Goal: Book appointment/travel/reservation

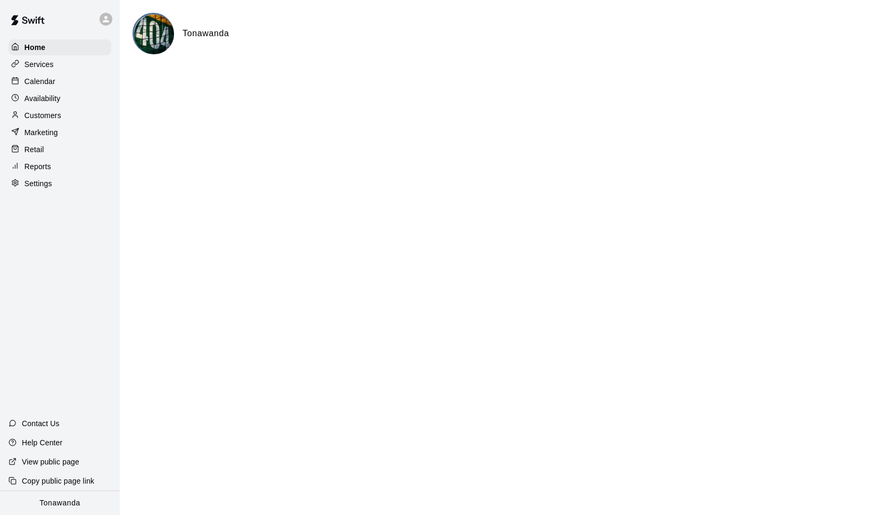
click at [56, 80] on div "Calendar" at bounding box center [60, 81] width 103 height 16
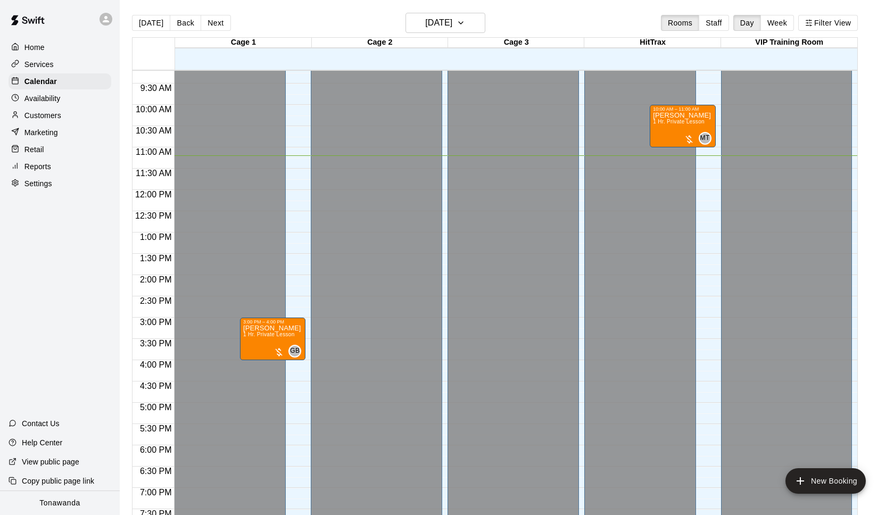
scroll to position [387, 0]
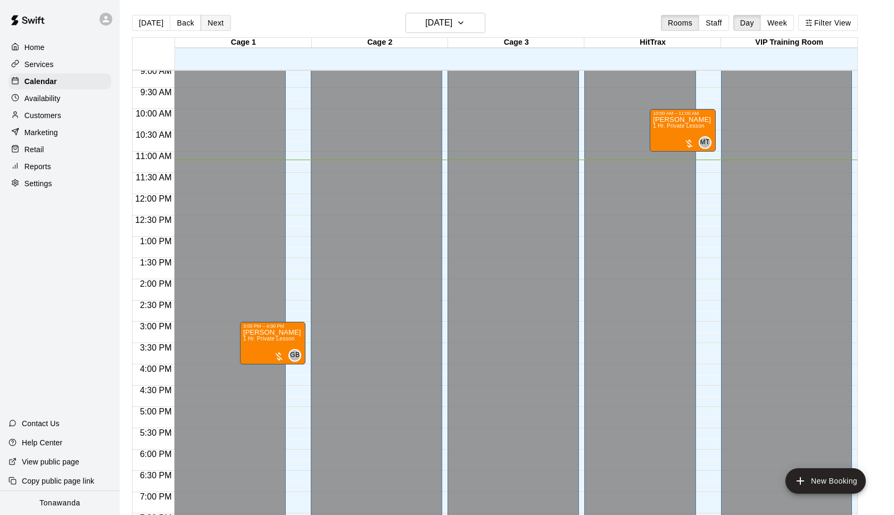
click at [204, 23] on button "Next" at bounding box center [216, 23] width 30 height 16
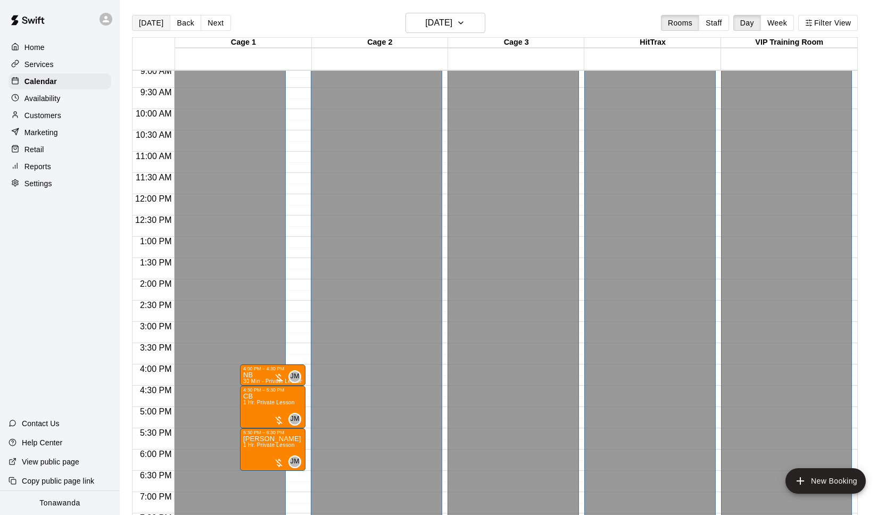
click at [145, 24] on button "[DATE]" at bounding box center [151, 23] width 38 height 16
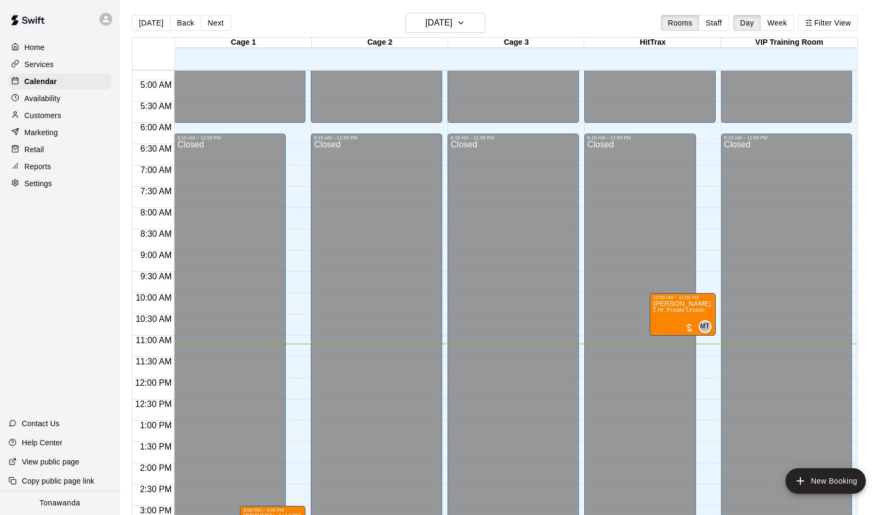
scroll to position [1, 0]
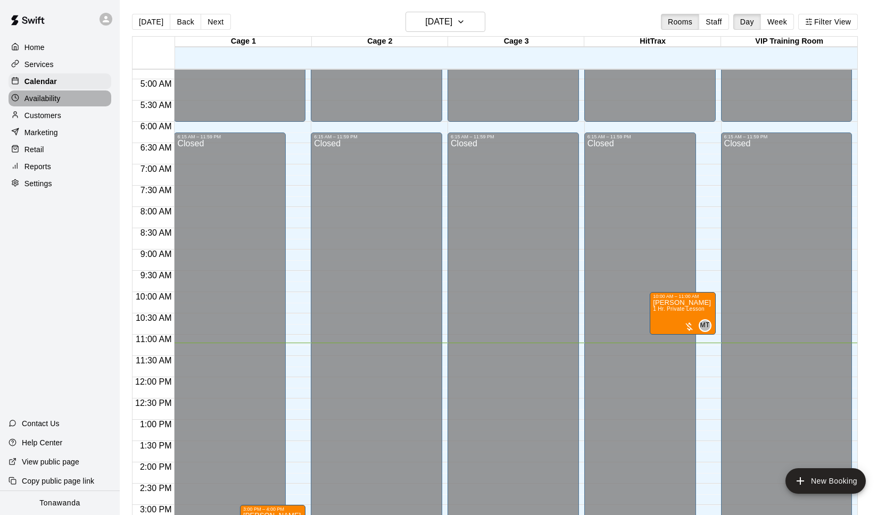
click at [55, 100] on p "Availability" at bounding box center [42, 98] width 36 height 11
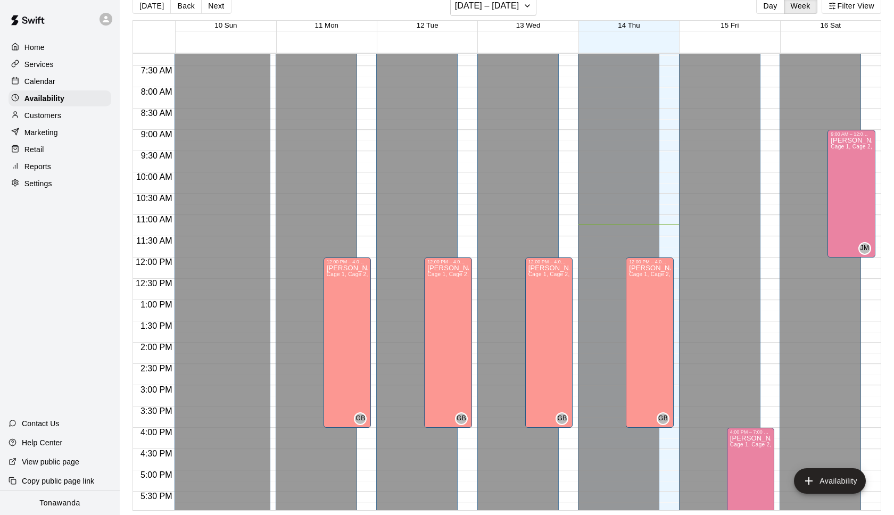
scroll to position [306, 0]
click at [108, 21] on icon at bounding box center [106, 19] width 6 height 6
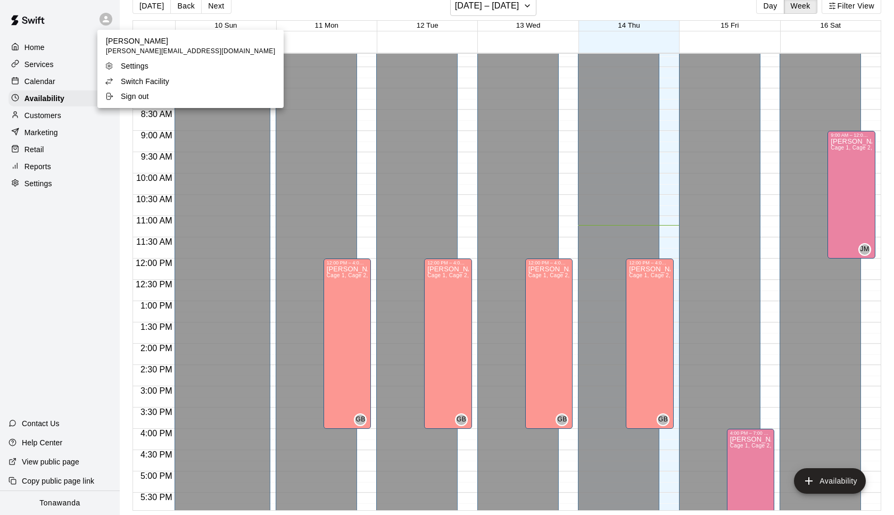
click at [135, 77] on p "Switch Facility" at bounding box center [145, 81] width 48 height 11
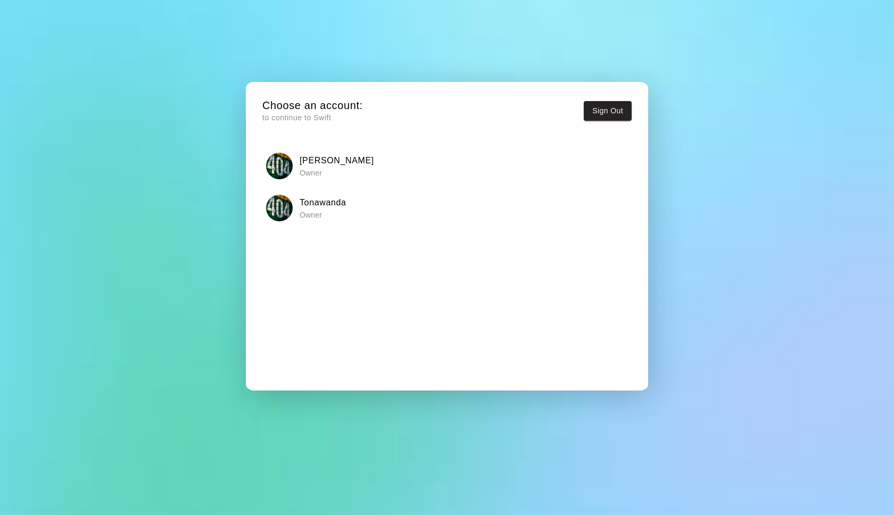
click at [293, 170] on div "[PERSON_NAME] Owner" at bounding box center [447, 166] width 362 height 27
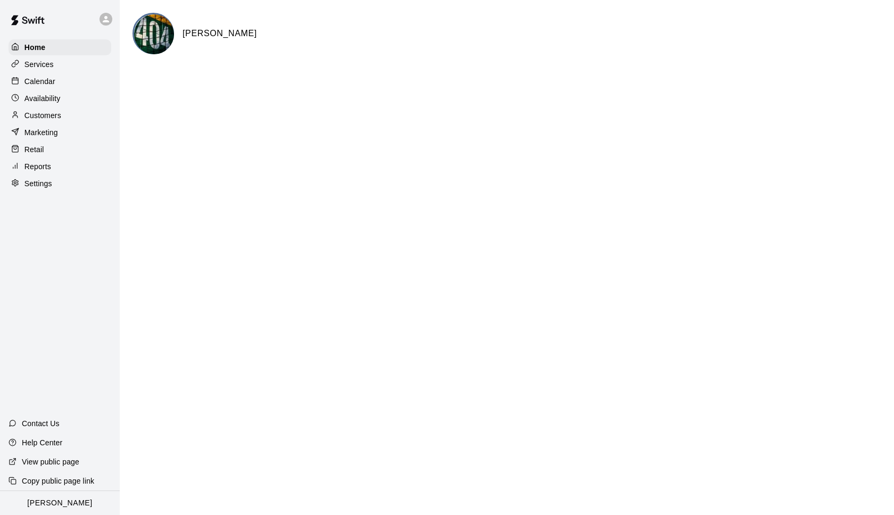
click at [52, 100] on p "Availability" at bounding box center [42, 98] width 36 height 11
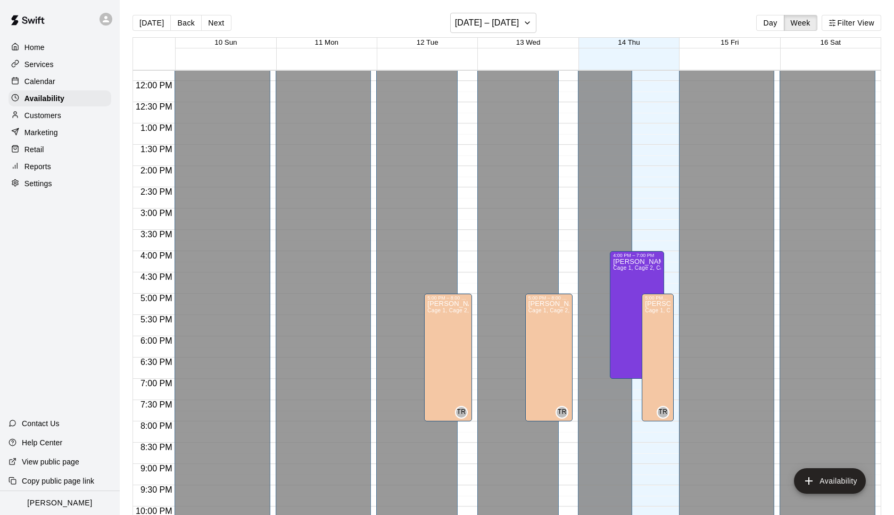
scroll to position [503, 0]
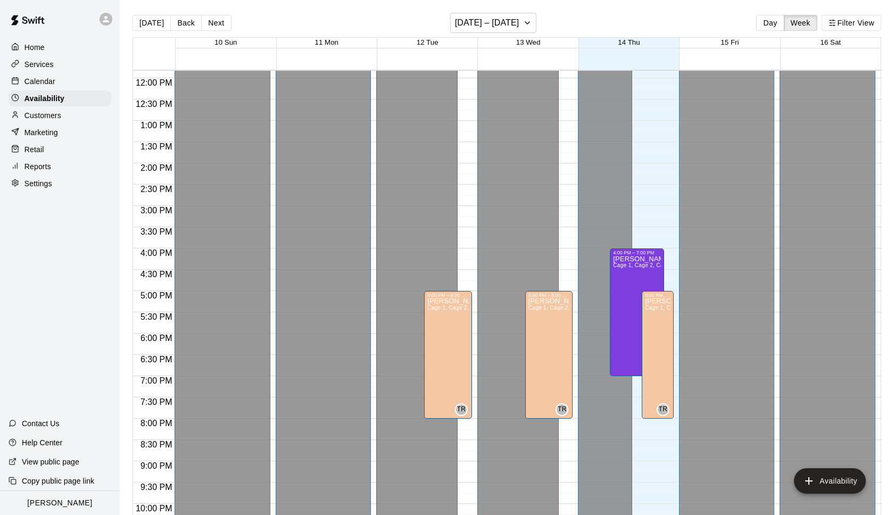
click at [210, 24] on button "Next" at bounding box center [216, 23] width 30 height 16
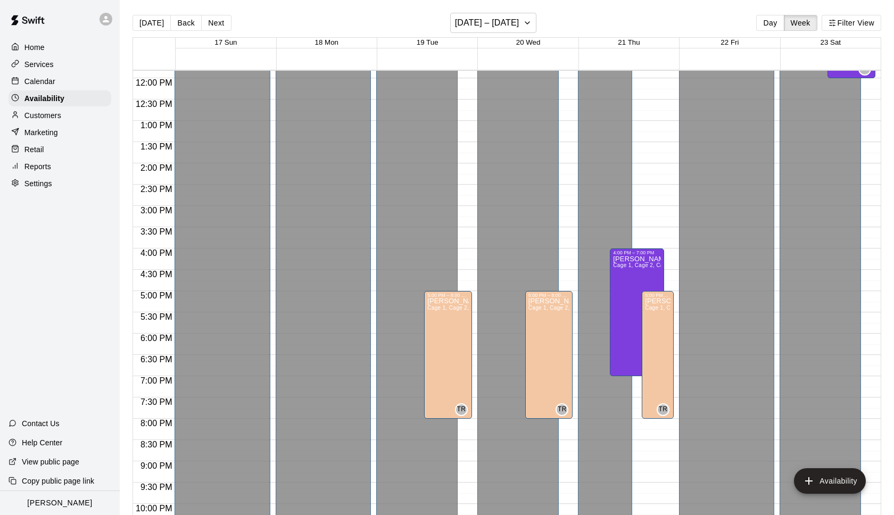
scroll to position [1, 0]
click at [111, 20] on div at bounding box center [105, 19] width 13 height 13
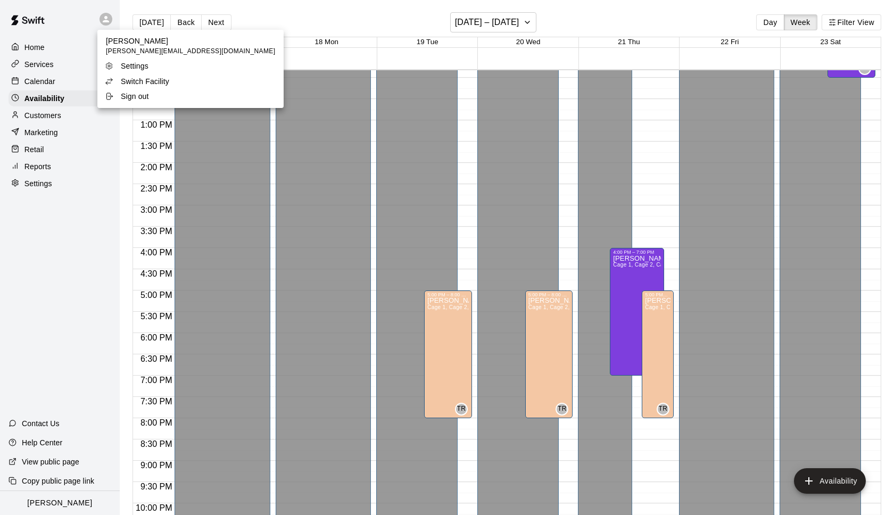
click at [147, 80] on p "Switch Facility" at bounding box center [145, 81] width 48 height 11
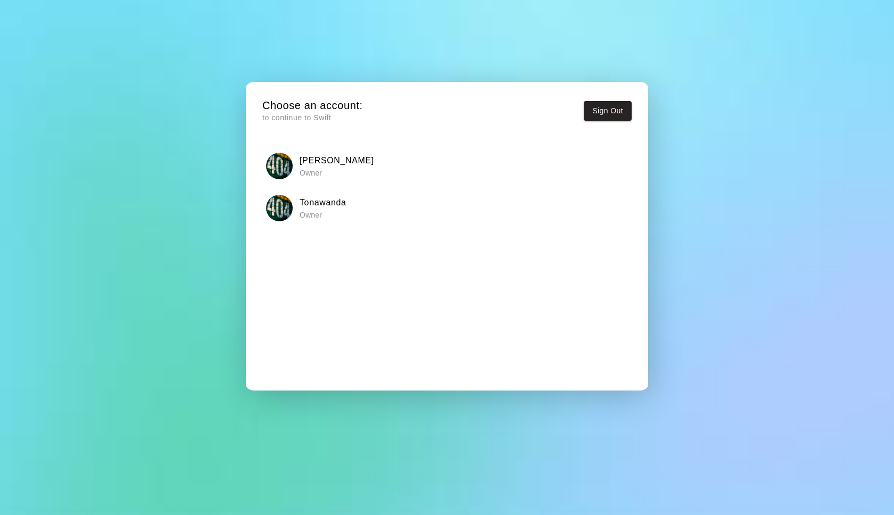
click at [304, 207] on h6 "Tonawanda" at bounding box center [323, 203] width 47 height 14
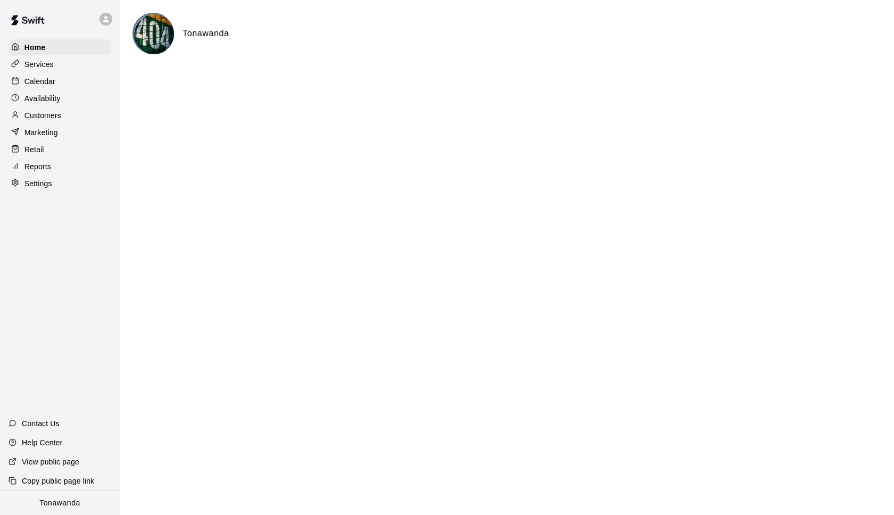
click at [53, 102] on p "Availability" at bounding box center [42, 98] width 36 height 11
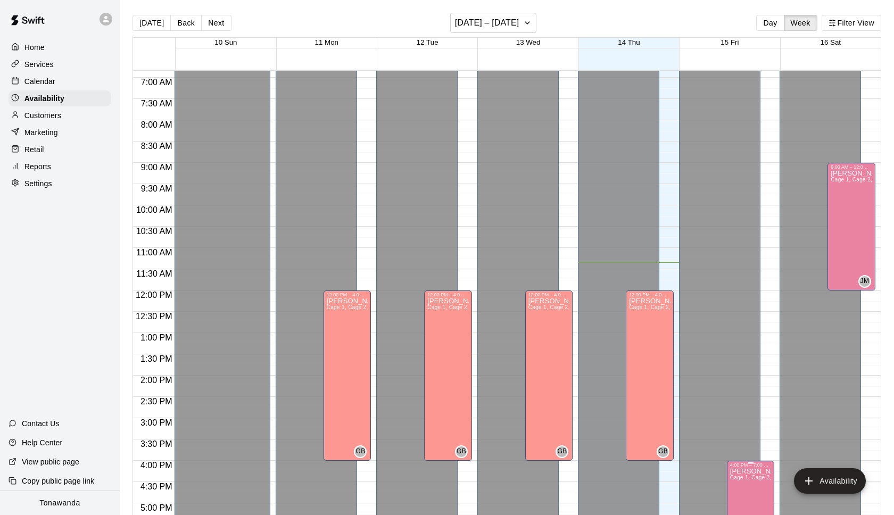
scroll to position [246, 0]
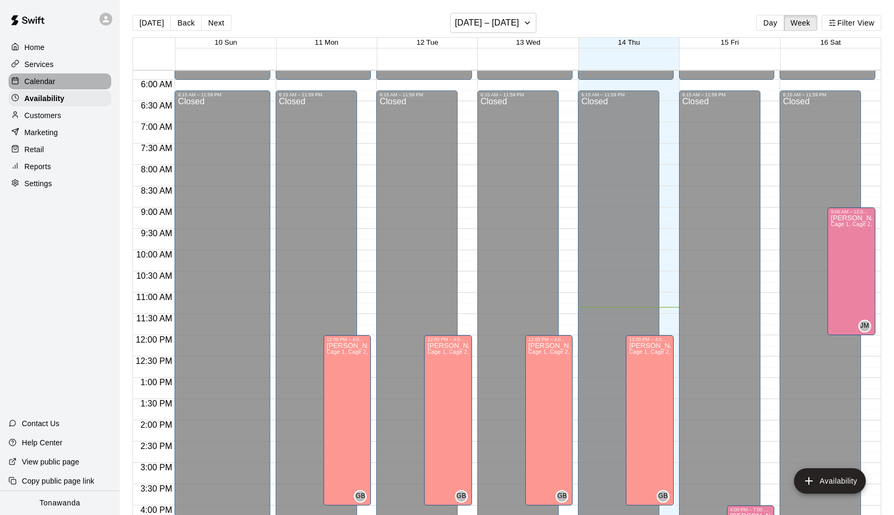
click at [60, 83] on div "Calendar" at bounding box center [60, 81] width 103 height 16
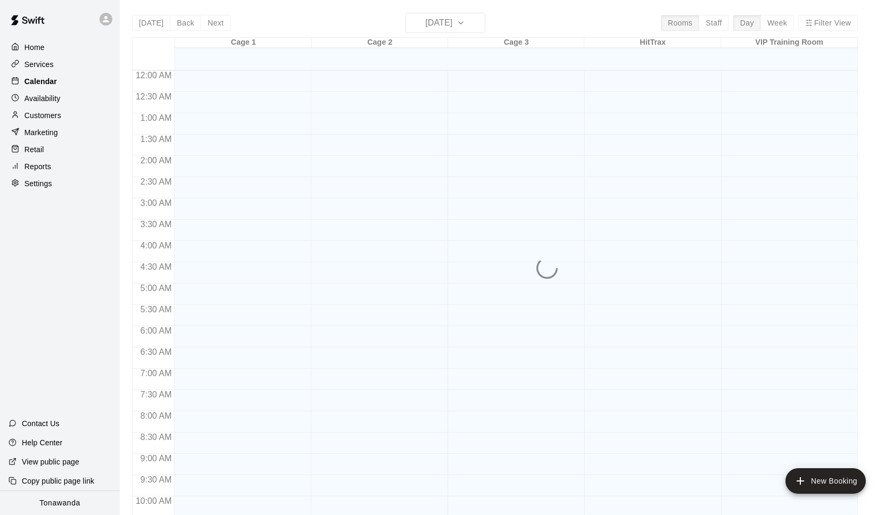
scroll to position [483, 0]
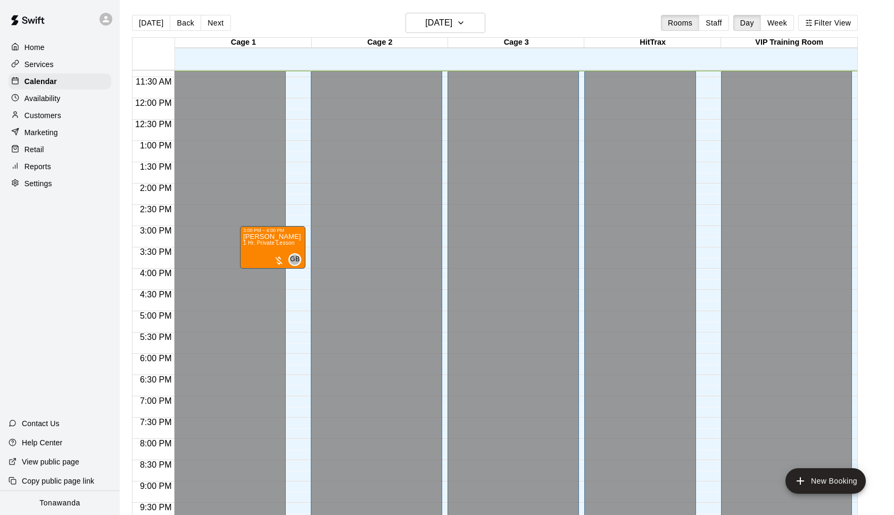
click at [443, 36] on div "[DATE] Back [DATE][DATE] Rooms Staff Day Week Filter View" at bounding box center [495, 25] width 726 height 24
click at [443, 29] on h6 "[DATE]" at bounding box center [438, 22] width 27 height 15
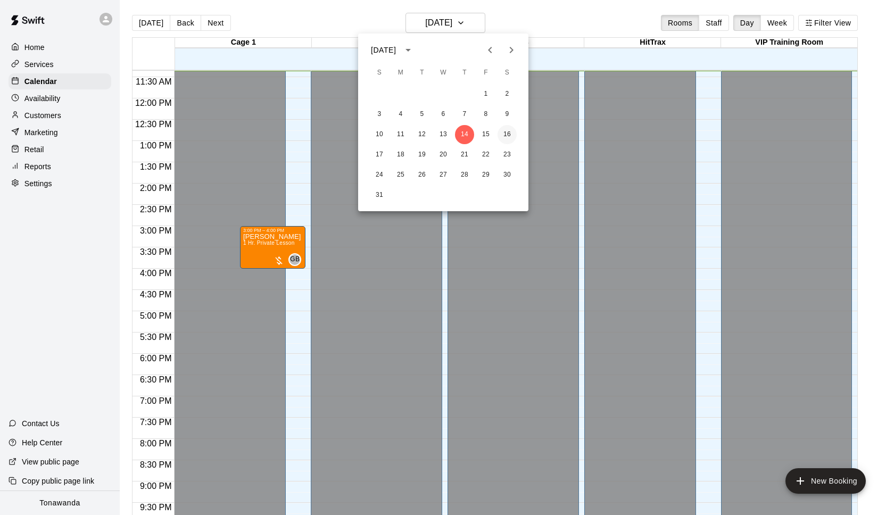
click at [508, 134] on button "16" at bounding box center [506, 134] width 19 height 19
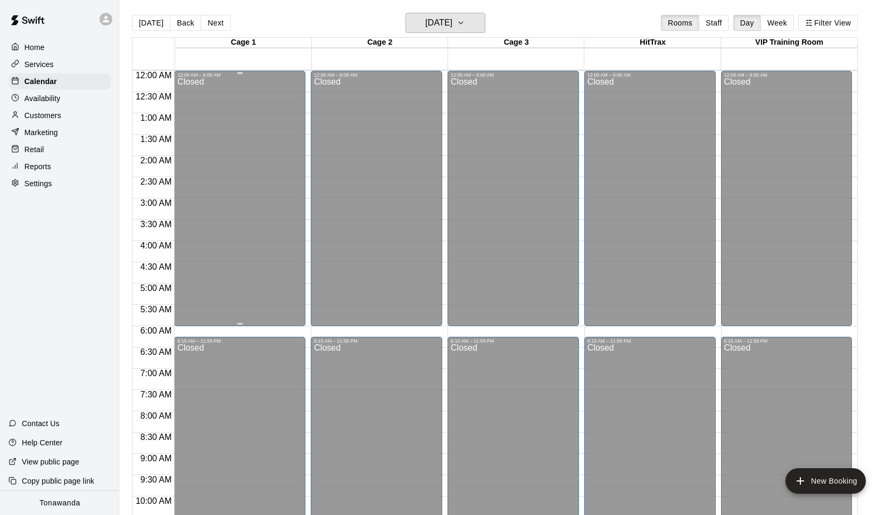
scroll to position [211, 0]
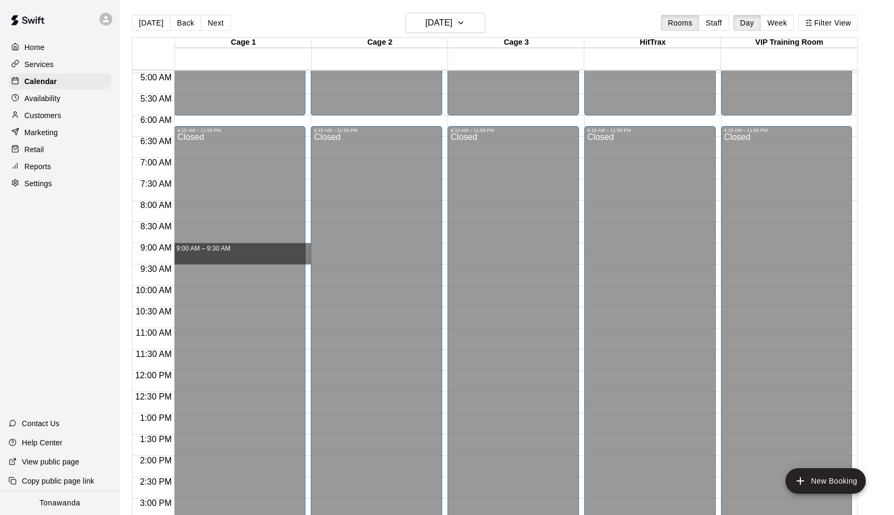
drag, startPoint x: 309, startPoint y: 245, endPoint x: 309, endPoint y: 261, distance: 16.5
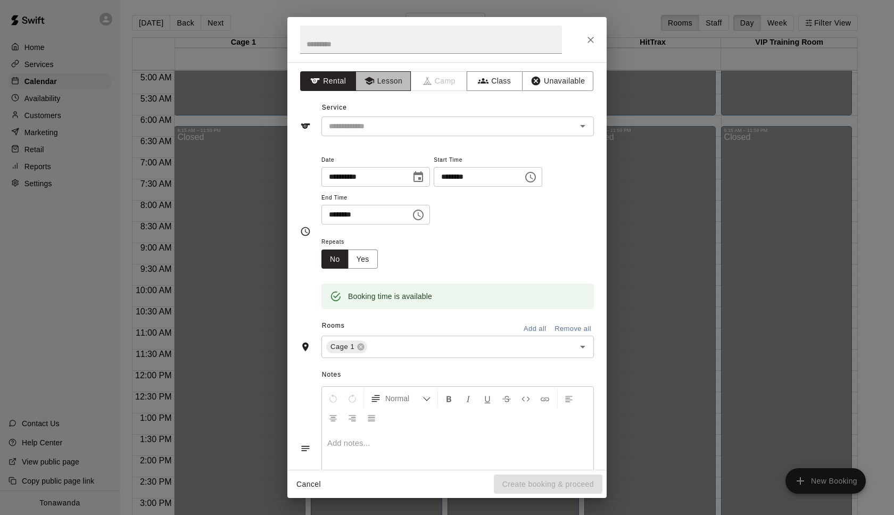
click at [382, 85] on button "Lesson" at bounding box center [383, 81] width 56 height 20
click at [367, 128] on input "text" at bounding box center [442, 126] width 235 height 13
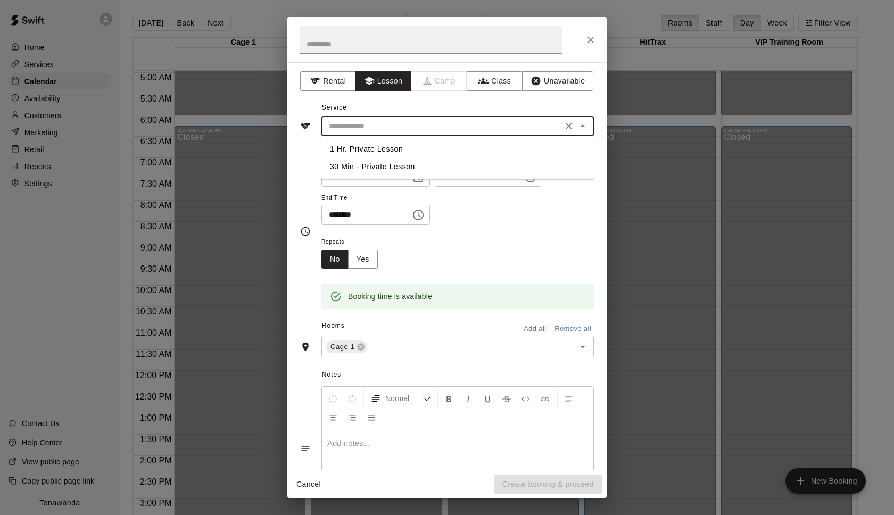
click at [368, 165] on li "30 Min - Private Lesson" at bounding box center [457, 167] width 272 height 18
type input "**********"
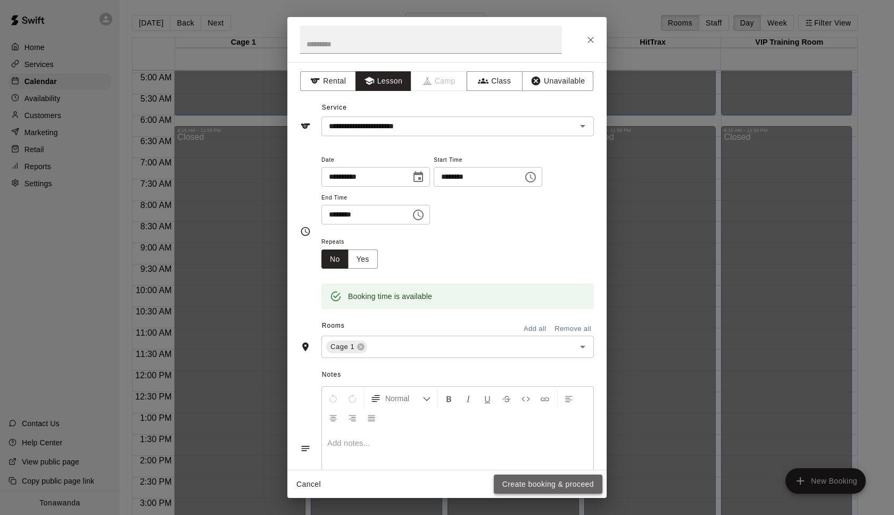
click at [538, 486] on button "Create booking & proceed" at bounding box center [548, 485] width 109 height 20
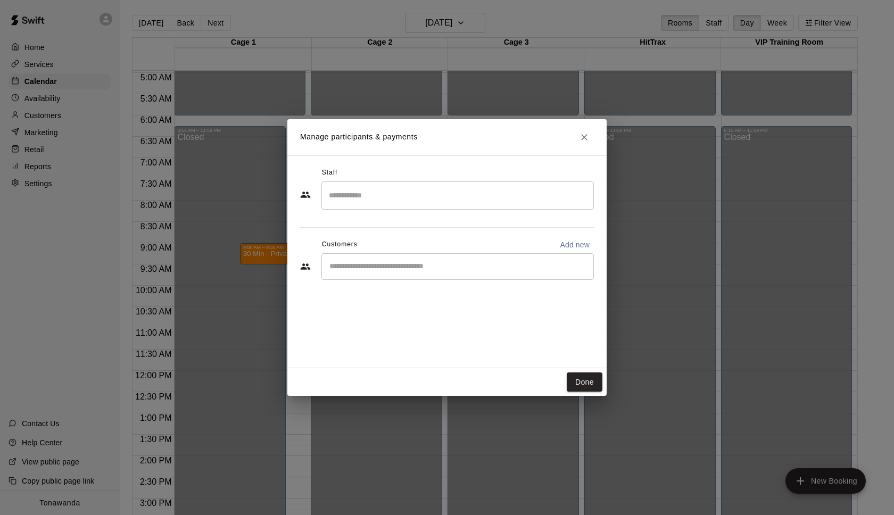
click at [355, 190] on input "Search staff" at bounding box center [457, 195] width 263 height 19
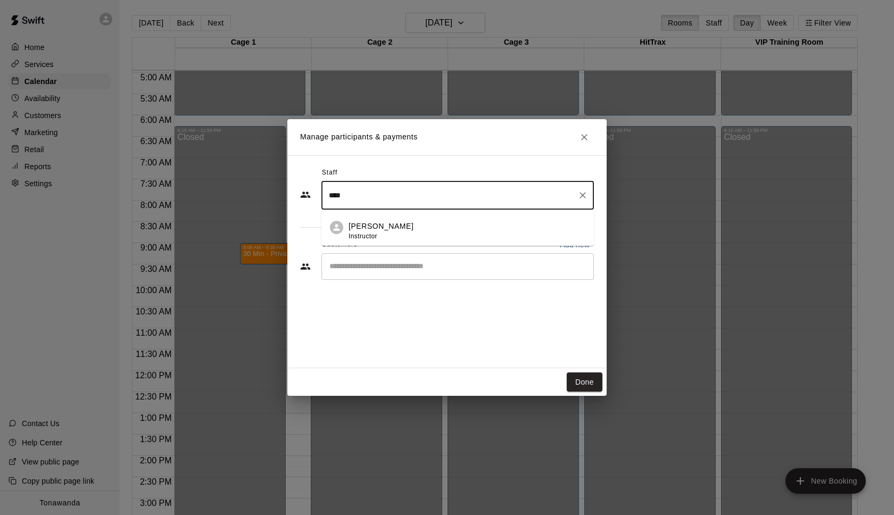
click at [390, 231] on p "[PERSON_NAME]" at bounding box center [380, 226] width 65 height 11
type input "****"
click at [407, 265] on input "Start typing to search customers..." at bounding box center [457, 266] width 263 height 11
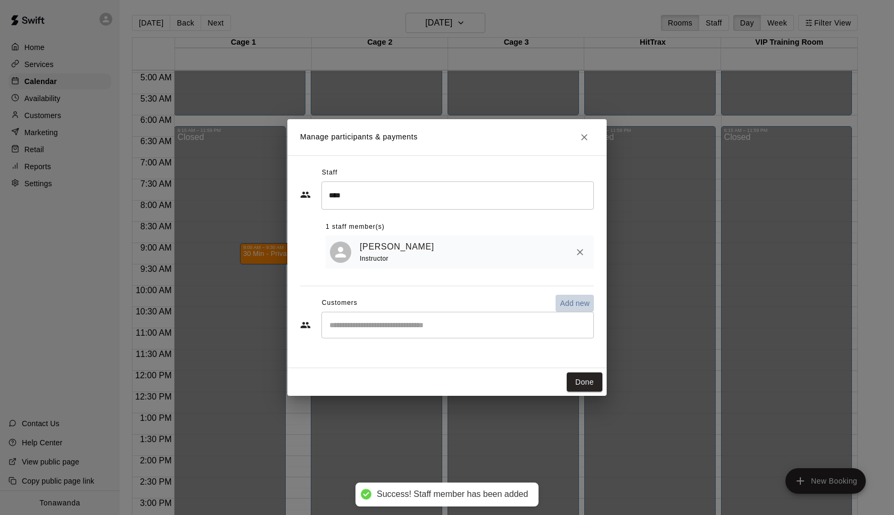
click at [579, 306] on p "Add new" at bounding box center [575, 303] width 30 height 11
select select "**"
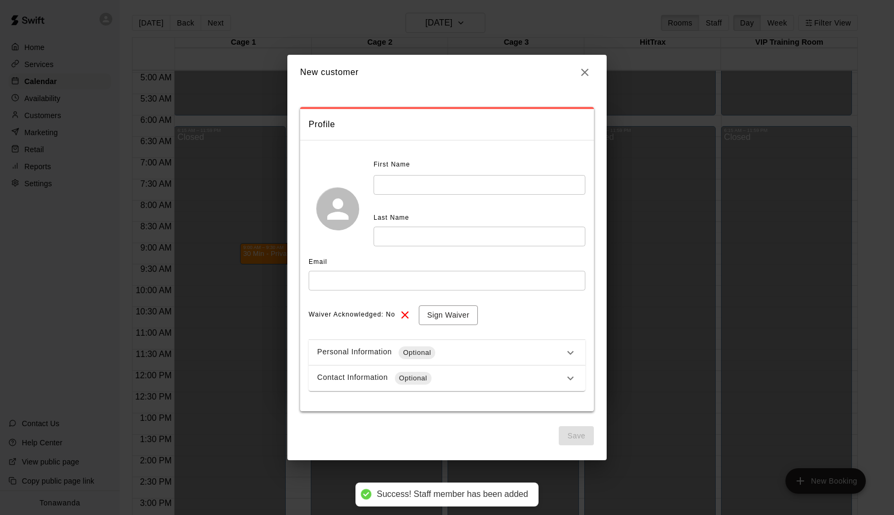
click at [397, 185] on input "text" at bounding box center [479, 185] width 212 height 20
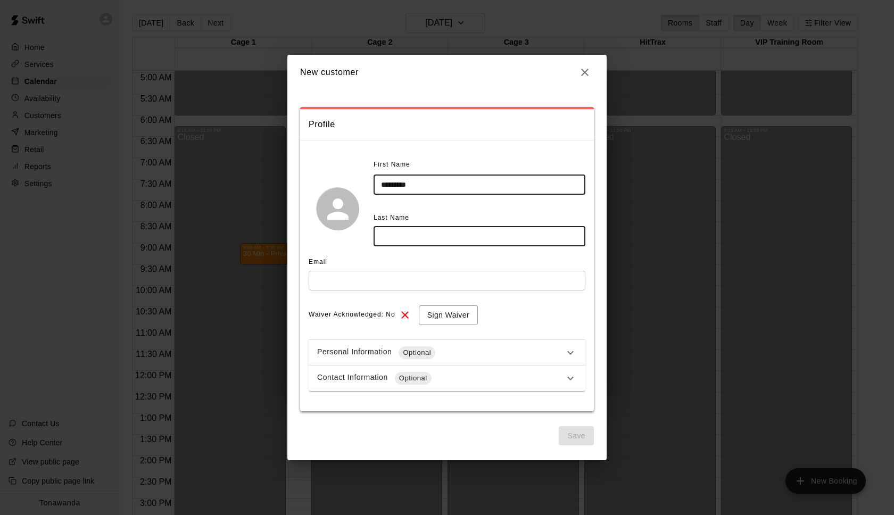
type input "*********"
type input "******"
click at [390, 287] on input "text" at bounding box center [447, 281] width 277 height 20
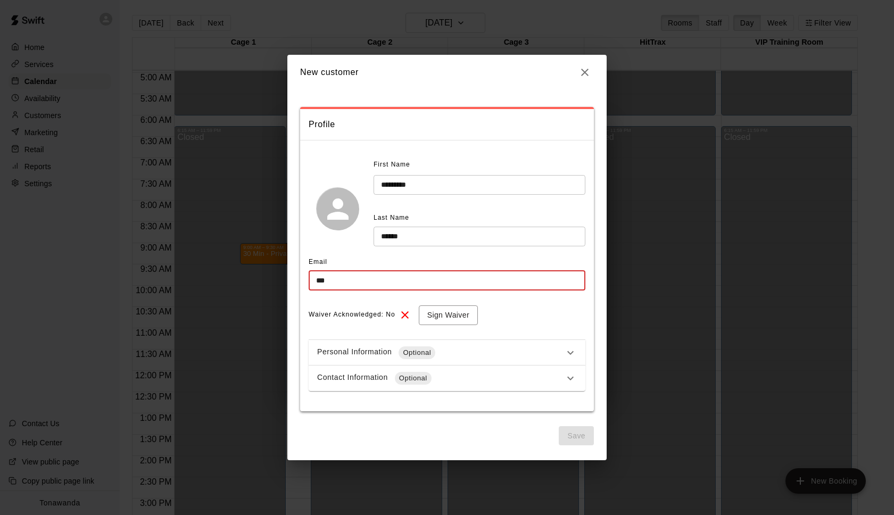
type input "**********"
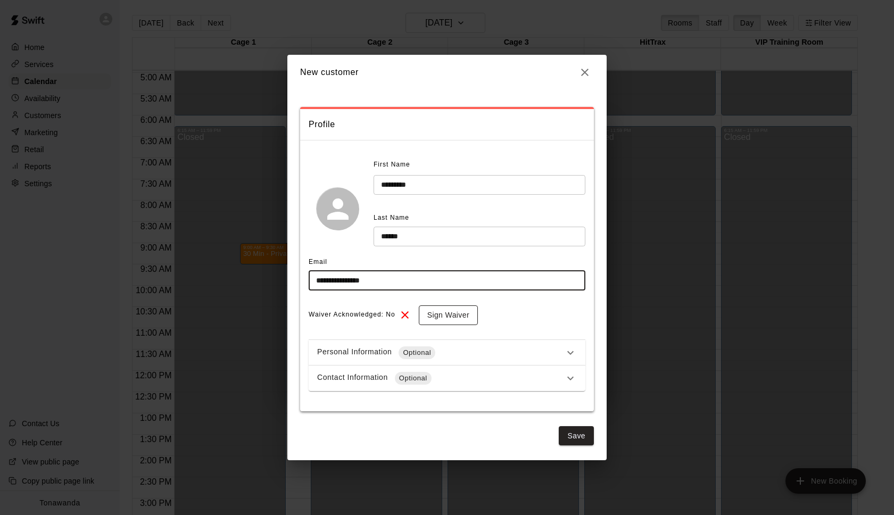
click at [442, 312] on button "Sign Waiver" at bounding box center [448, 315] width 59 height 20
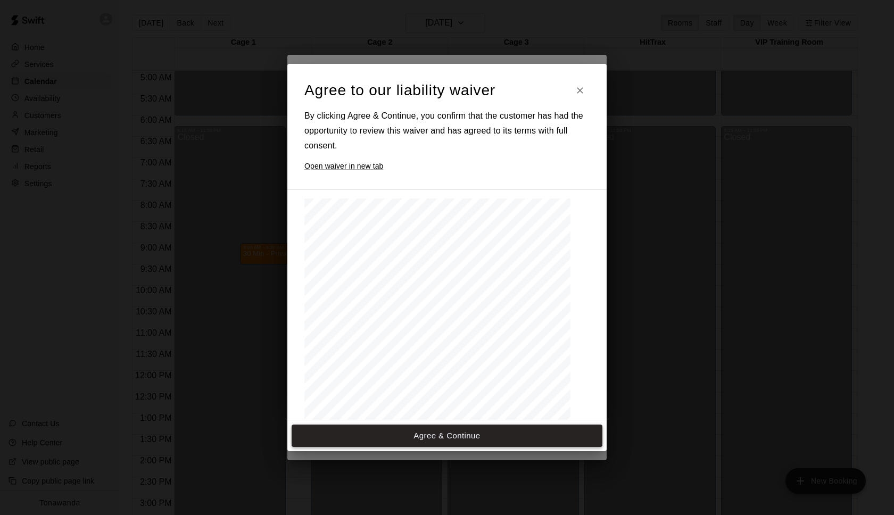
click at [445, 436] on button "Agree & Continue" at bounding box center [447, 436] width 311 height 22
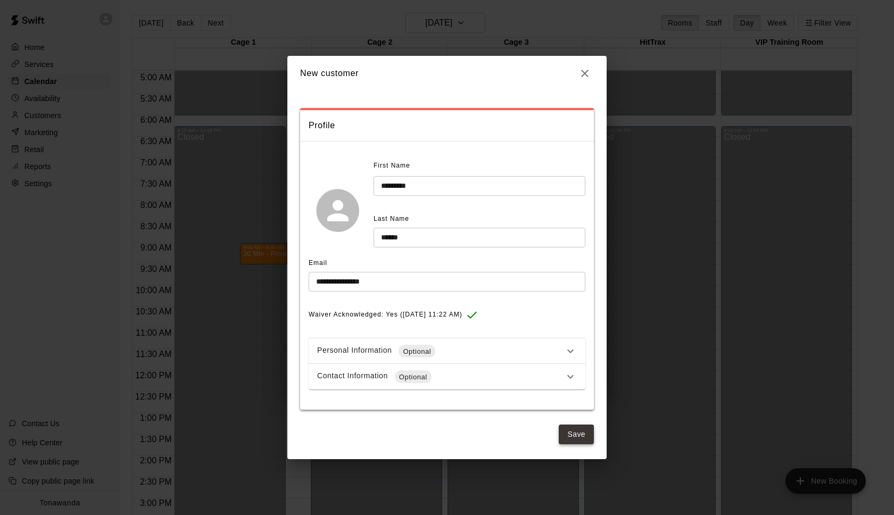
click at [583, 432] on button "Save" at bounding box center [576, 435] width 35 height 20
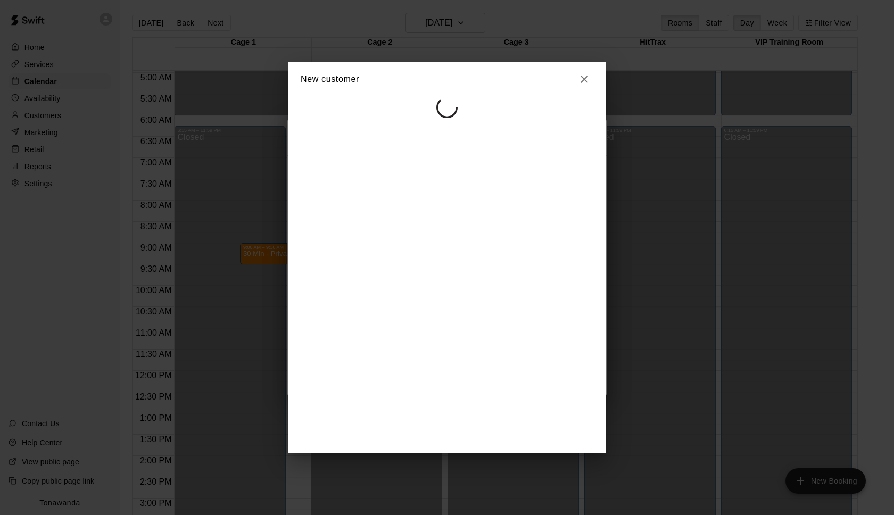
select select "**"
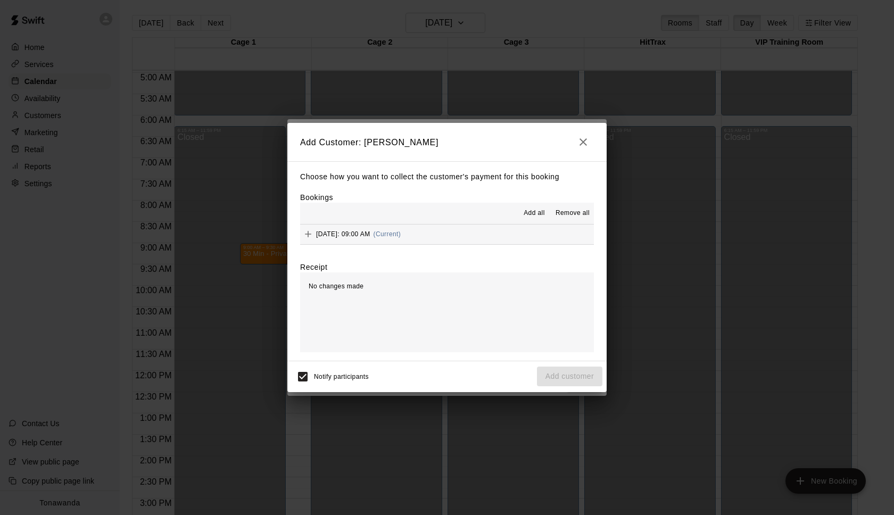
click at [527, 212] on span "Add all" at bounding box center [533, 213] width 21 height 11
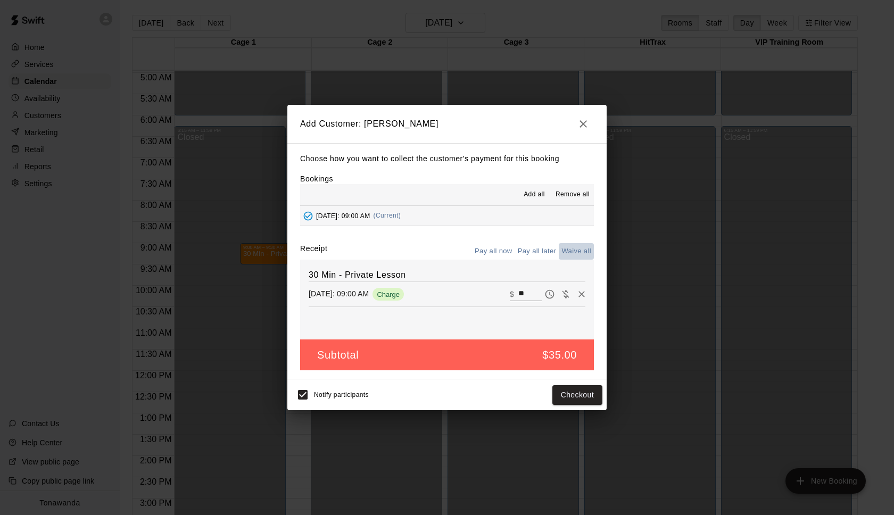
click at [579, 249] on button "Waive all" at bounding box center [576, 251] width 35 height 16
type input "*"
click at [567, 394] on button "Add customer" at bounding box center [569, 395] width 65 height 20
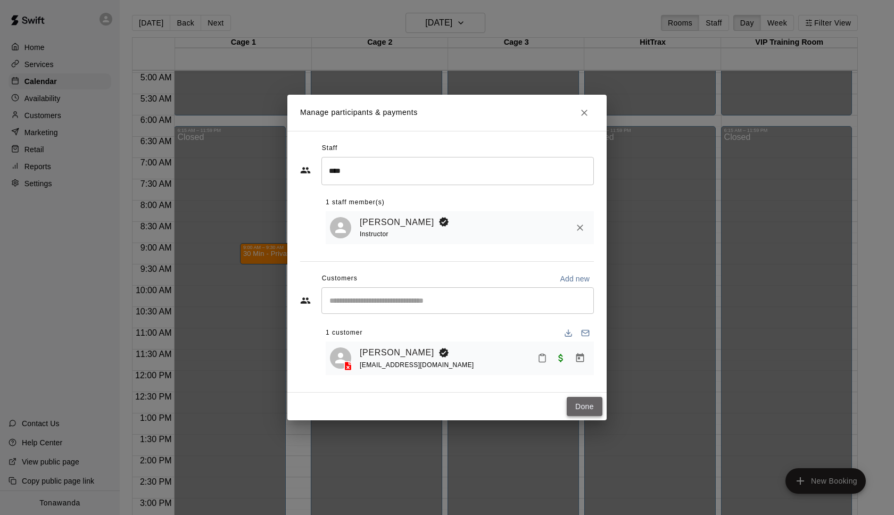
click at [580, 408] on button "Done" at bounding box center [585, 407] width 36 height 20
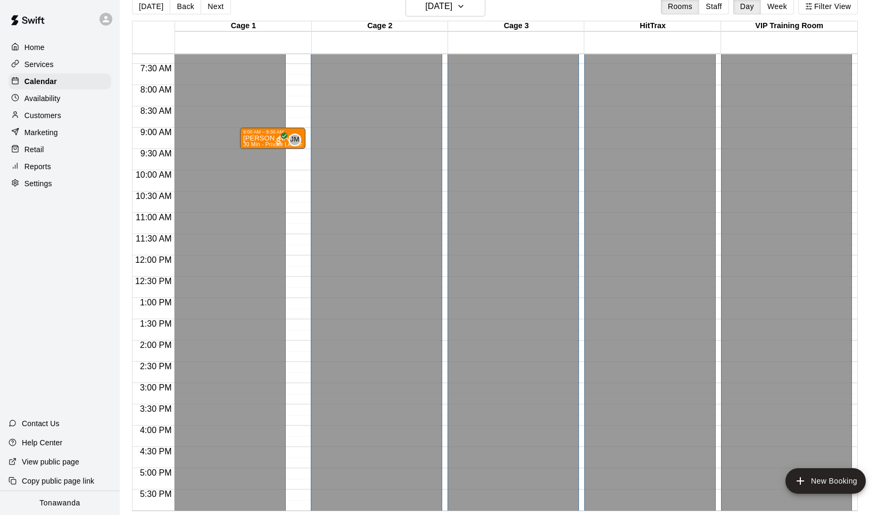
scroll to position [17, 0]
